Goal: Transaction & Acquisition: Purchase product/service

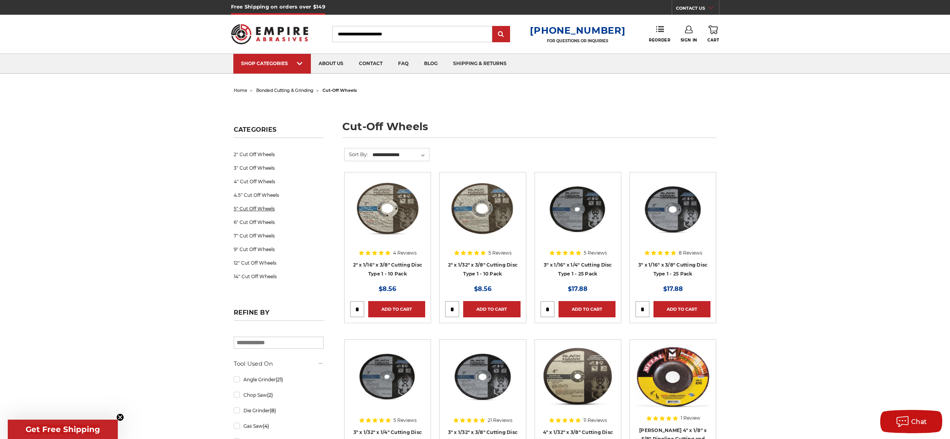
click at [252, 208] on link "5" Cut Off Wheels" at bounding box center [279, 209] width 90 height 14
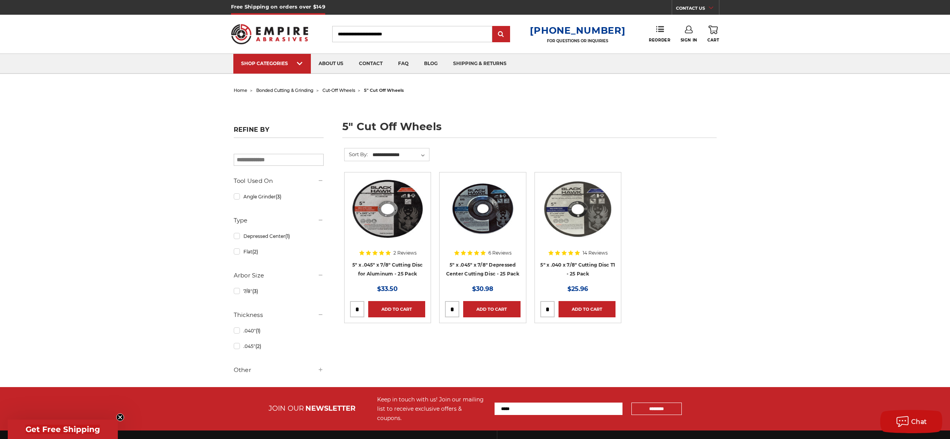
click at [586, 225] on img at bounding box center [577, 209] width 75 height 62
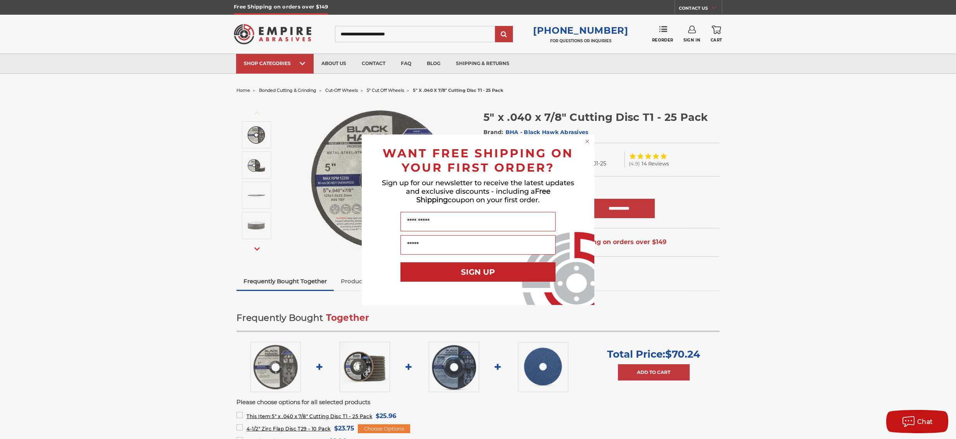
click at [586, 140] on circle "Close dialog" at bounding box center [587, 141] width 7 height 7
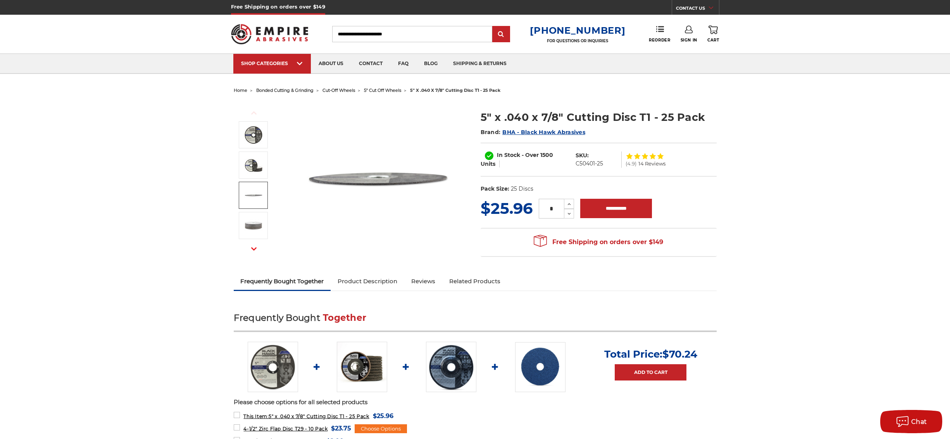
click at [371, 277] on link "Product Description" at bounding box center [368, 281] width 74 height 17
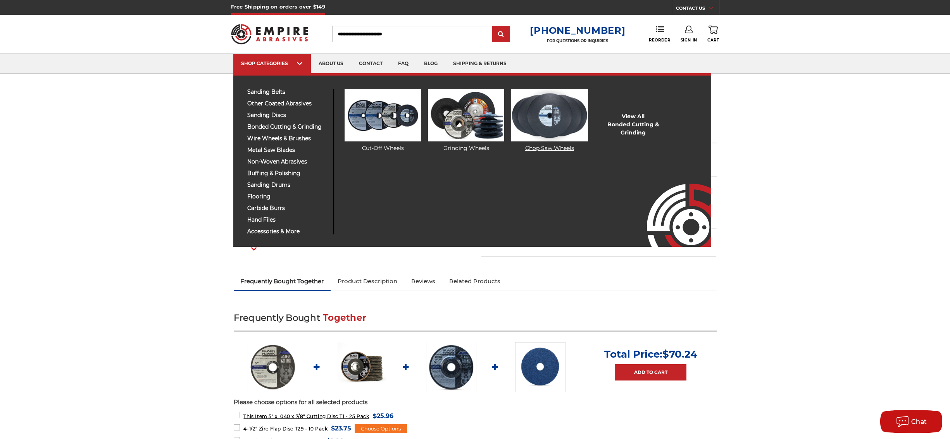
click at [563, 117] on img at bounding box center [549, 115] width 76 height 52
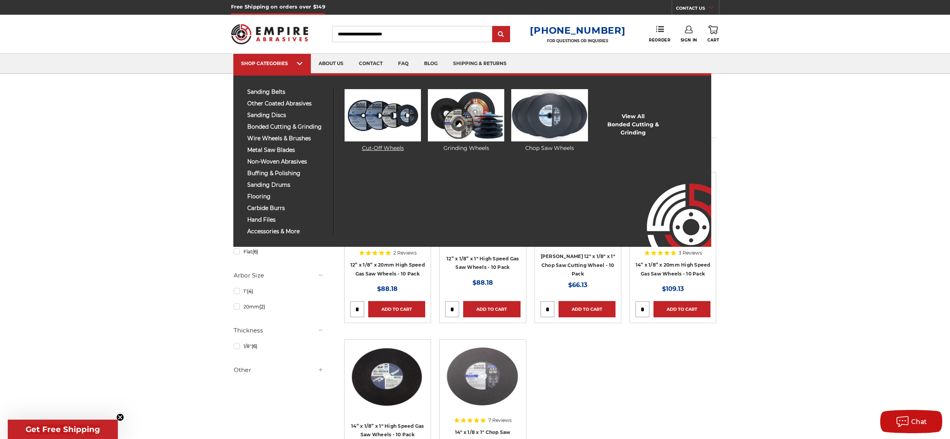
click at [385, 122] on img at bounding box center [382, 115] width 76 height 52
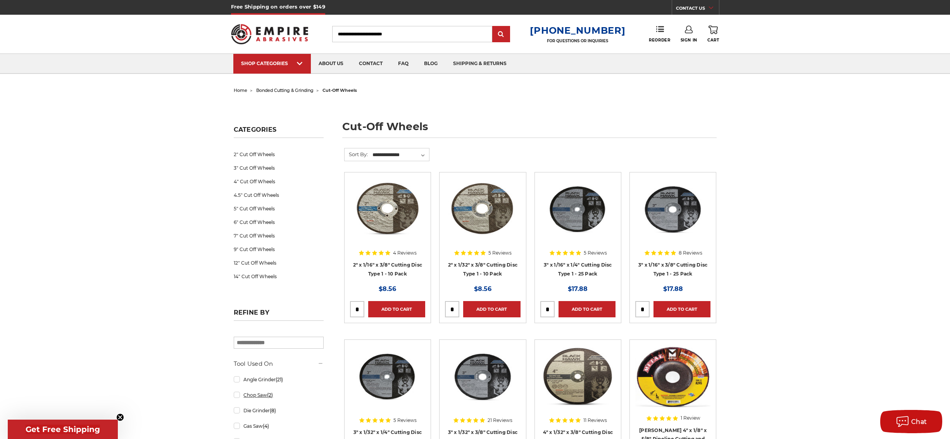
click at [236, 397] on link "Chop Saw (2)" at bounding box center [279, 395] width 90 height 14
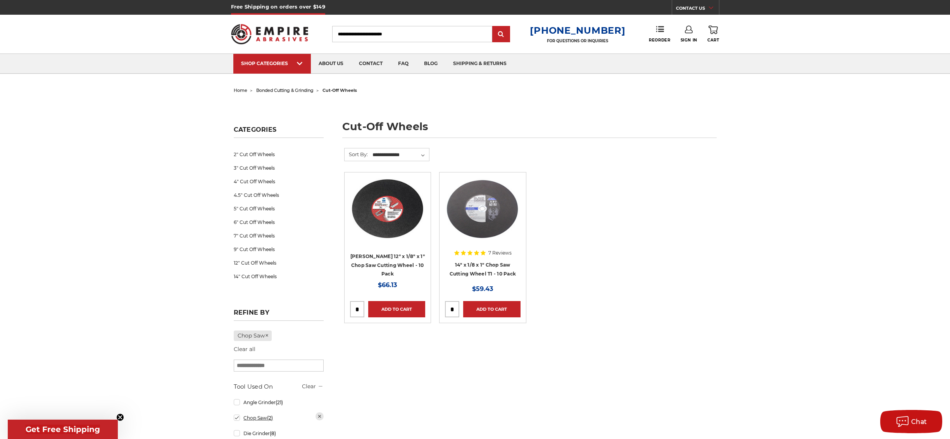
click at [236, 420] on link "Chop Saw (2)" at bounding box center [279, 418] width 90 height 14
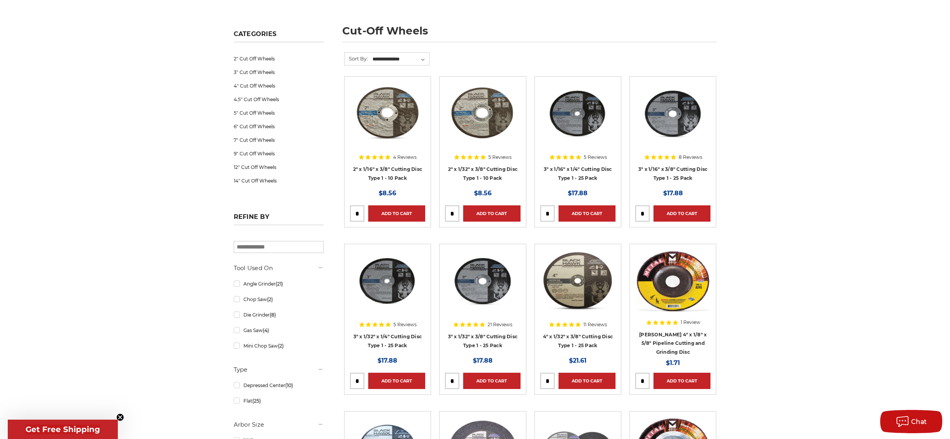
scroll to position [139, 0]
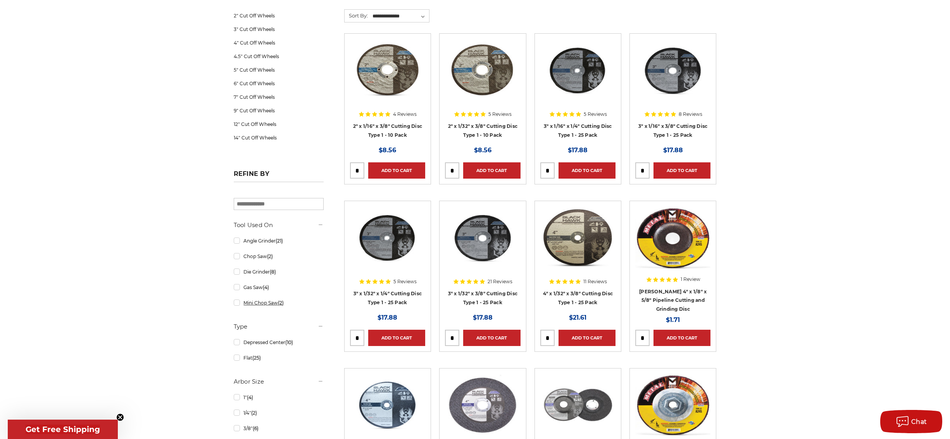
click at [235, 303] on link "Mini Chop Saw (2)" at bounding box center [279, 303] width 90 height 14
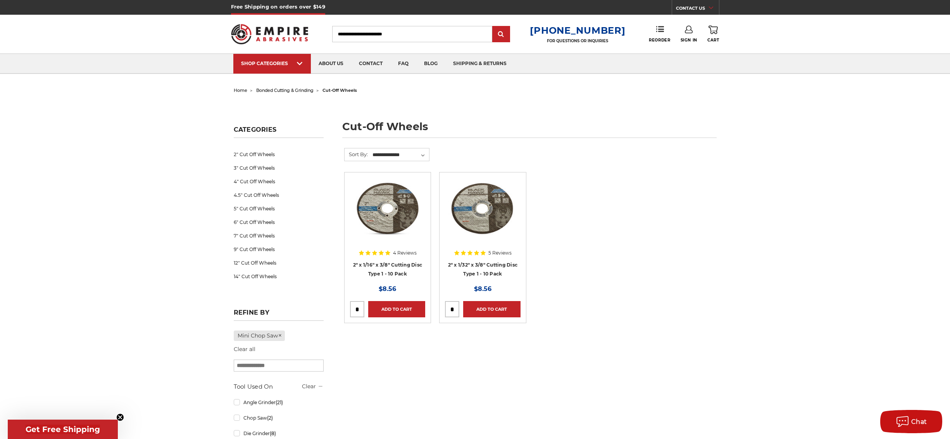
click at [385, 233] on img at bounding box center [387, 209] width 75 height 62
